Goal: Transaction & Acquisition: Purchase product/service

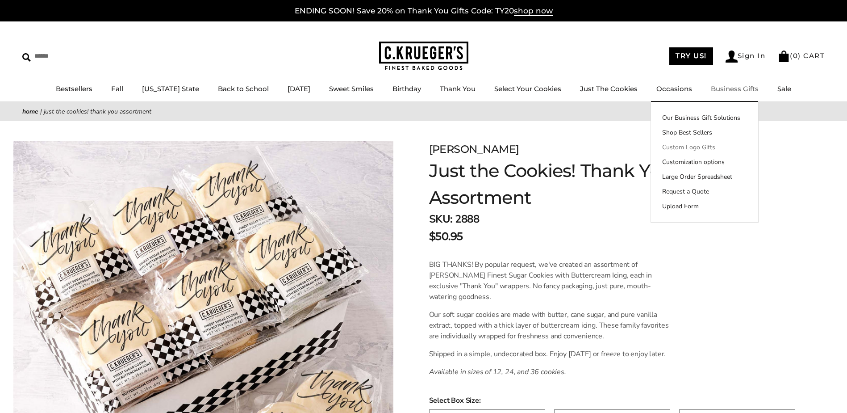
drag, startPoint x: 0, startPoint y: 0, endPoint x: 735, endPoint y: 146, distance: 749.5
click at [735, 146] on link "Custom Logo Gifts" at bounding box center [704, 146] width 107 height 9
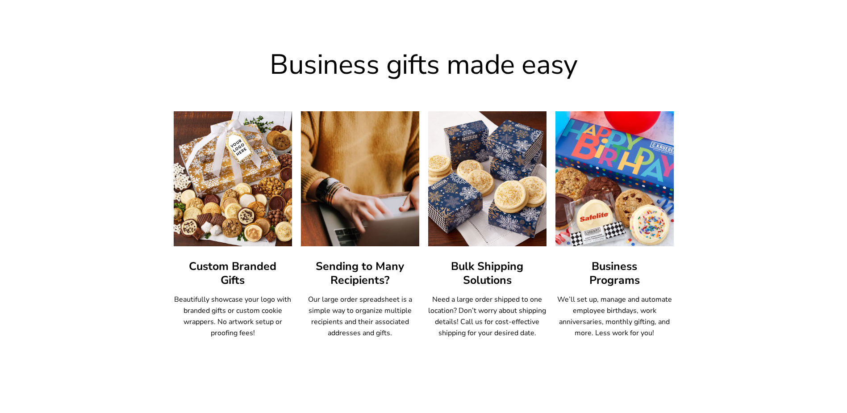
click at [611, 175] on img at bounding box center [614, 179] width 130 height 148
click at [602, 154] on img at bounding box center [614, 179] width 130 height 148
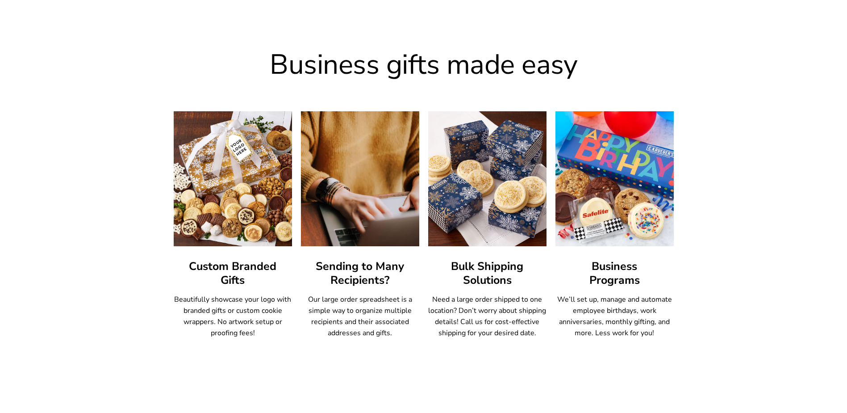
drag, startPoint x: 598, startPoint y: 315, endPoint x: 602, endPoint y: 306, distance: 10.0
click at [599, 313] on p "We’ll set up, manage and automate employee birthdays, work anniversaries, month…" at bounding box center [615, 316] width 118 height 45
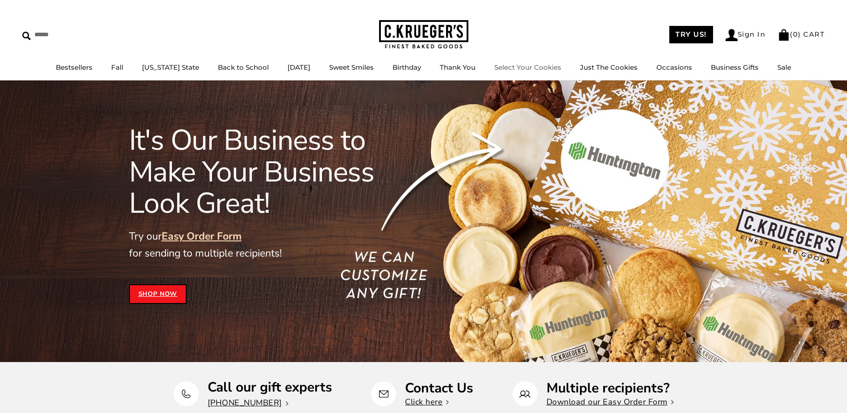
click at [499, 66] on link "Select Your Cookies" at bounding box center [527, 67] width 67 height 8
click at [740, 142] on div "It's Our Business to Make Your Business Look Great! Try our Easy Order Form for…" at bounding box center [423, 220] width 847 height 281
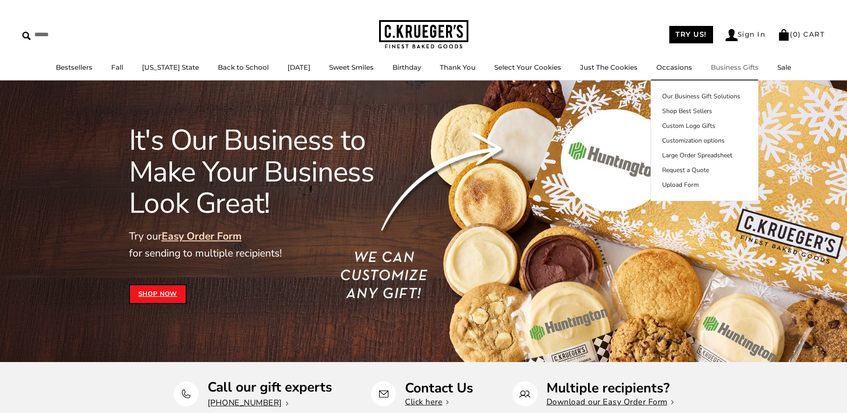
click at [722, 70] on link "Business Gifts" at bounding box center [735, 67] width 48 height 8
click at [734, 113] on link "Shop Best Sellers" at bounding box center [704, 110] width 107 height 9
click at [735, 110] on link "Shop Best Sellers" at bounding box center [704, 110] width 107 height 9
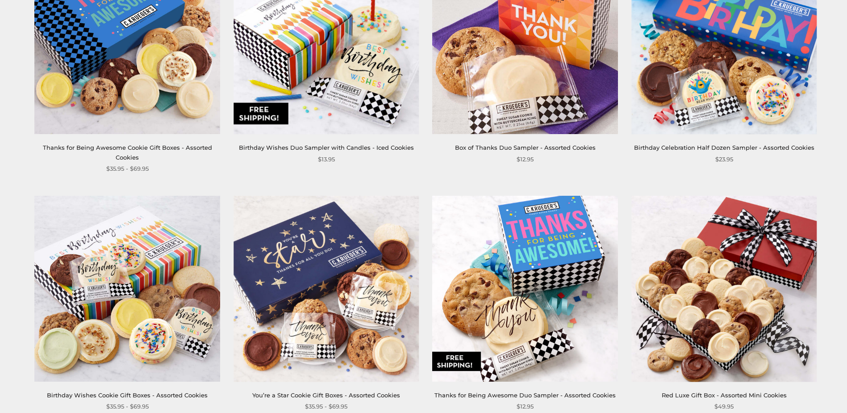
scroll to position [670, 0]
